Goal: Leave review/rating: Share an evaluation or opinion about a product, service, or content

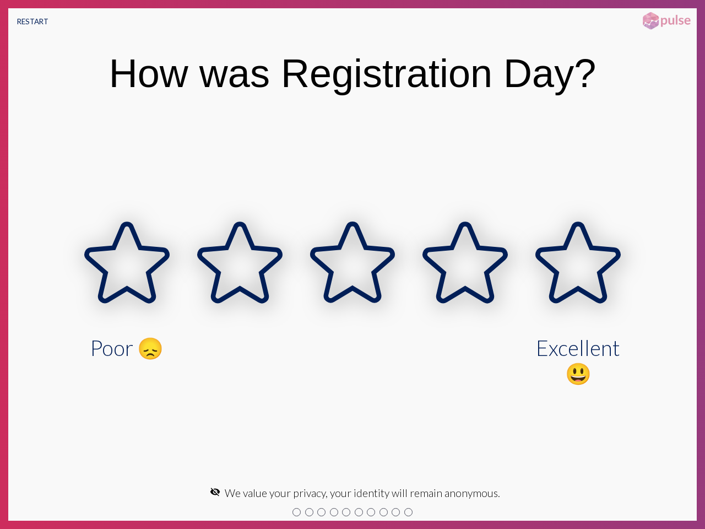
click at [32, 21] on button "RESTART" at bounding box center [32, 21] width 49 height 26
click at [127, 296] on icon at bounding box center [126, 263] width 113 height 113
click at [240, 296] on icon at bounding box center [239, 263] width 113 height 113
click at [352, 296] on icon at bounding box center [352, 263] width 113 height 113
click at [465, 296] on icon at bounding box center [465, 263] width 113 height 113
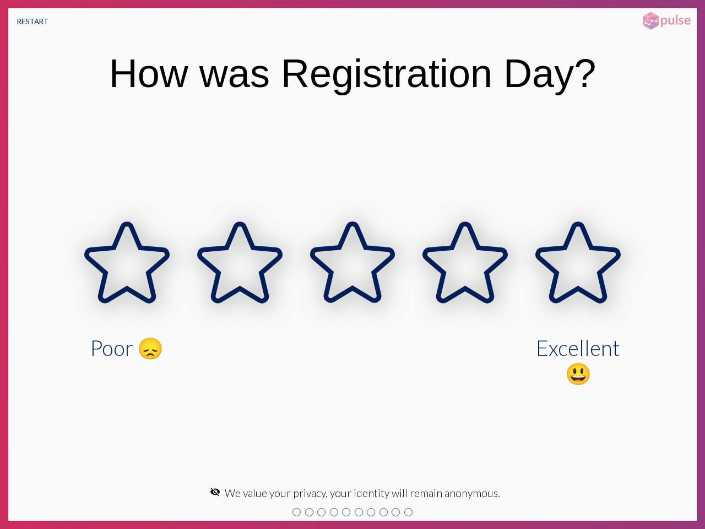
click at [578, 296] on icon at bounding box center [578, 263] width 113 height 113
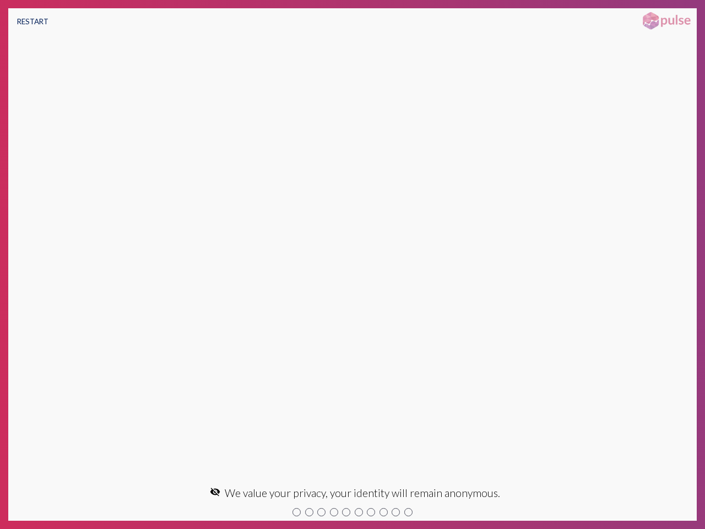
click at [219, 491] on mat-icon "visibility_off" at bounding box center [215, 491] width 10 height 10
